Goal: Book appointment/travel/reservation

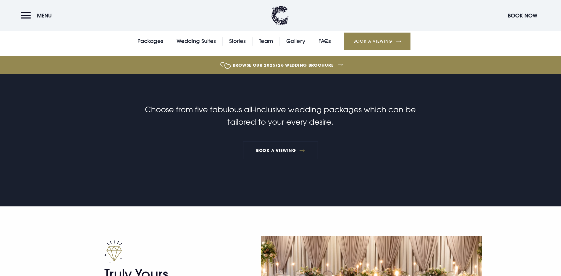
scroll to position [177, 0]
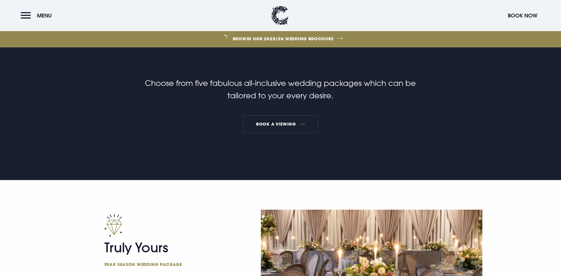
click at [201, 19] on link "Wedding Suites" at bounding box center [196, 14] width 39 height 9
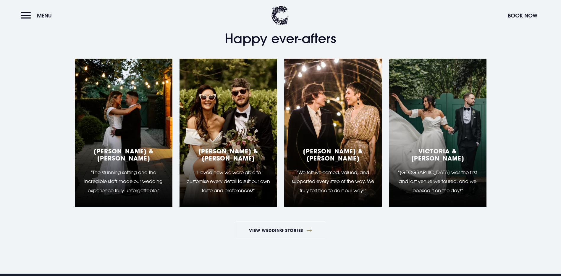
scroll to position [1263, 0]
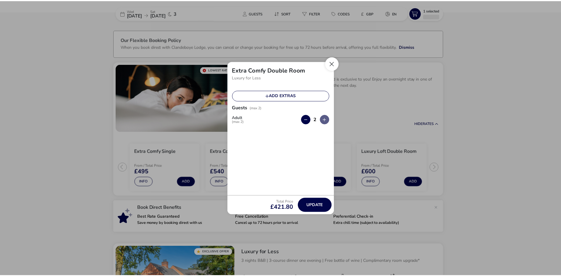
scroll to position [17, 0]
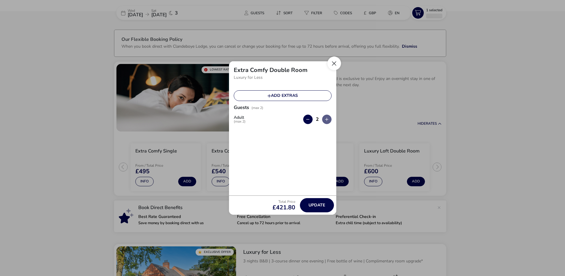
click at [336, 63] on button "Close" at bounding box center [335, 63] width 14 height 14
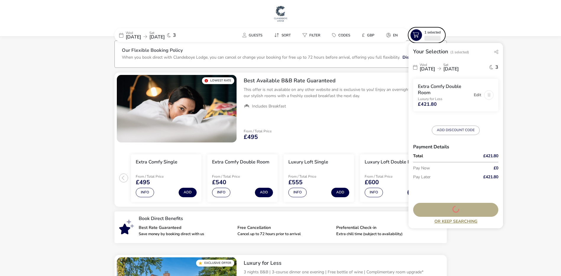
scroll to position [0, 0]
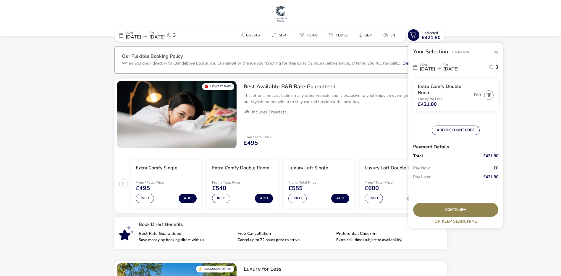
click at [165, 37] on span "[DATE]" at bounding box center [156, 37] width 15 height 7
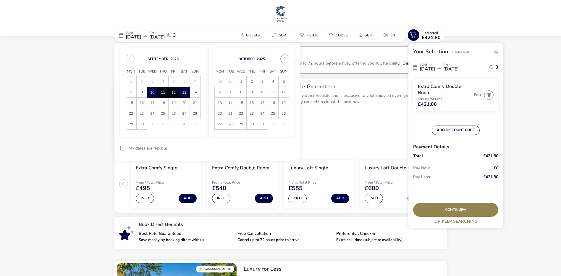
click at [163, 93] on span "11" at bounding box center [163, 92] width 10 height 10
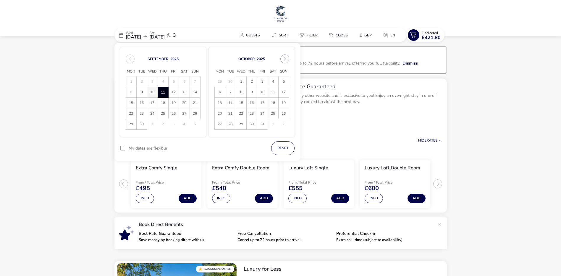
click at [149, 90] on span "10" at bounding box center [152, 92] width 10 height 10
click at [160, 90] on span "11" at bounding box center [163, 92] width 10 height 10
click at [279, 147] on button "Apply Dates" at bounding box center [276, 148] width 36 height 14
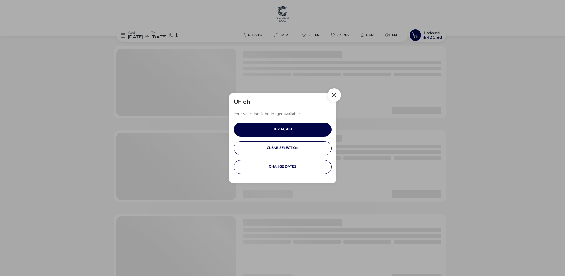
click at [332, 93] on button "Close" at bounding box center [335, 95] width 14 height 14
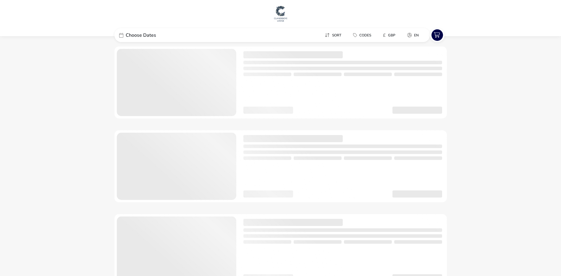
click at [154, 33] on span "Choose Dates" at bounding box center [141, 35] width 30 height 5
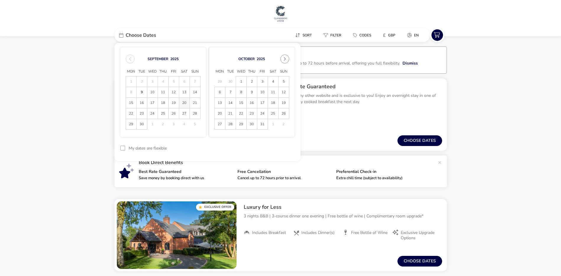
click at [182, 101] on span "20" at bounding box center [184, 103] width 10 height 10
click at [192, 101] on span "21" at bounding box center [195, 103] width 10 height 10
click at [268, 143] on button "Apply Dates" at bounding box center [276, 148] width 36 height 14
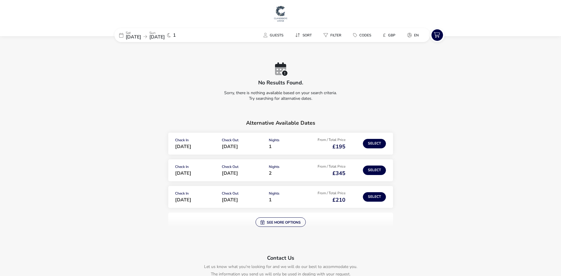
click at [278, 16] on img at bounding box center [280, 14] width 15 height 18
